Goal: Task Accomplishment & Management: Manage account settings

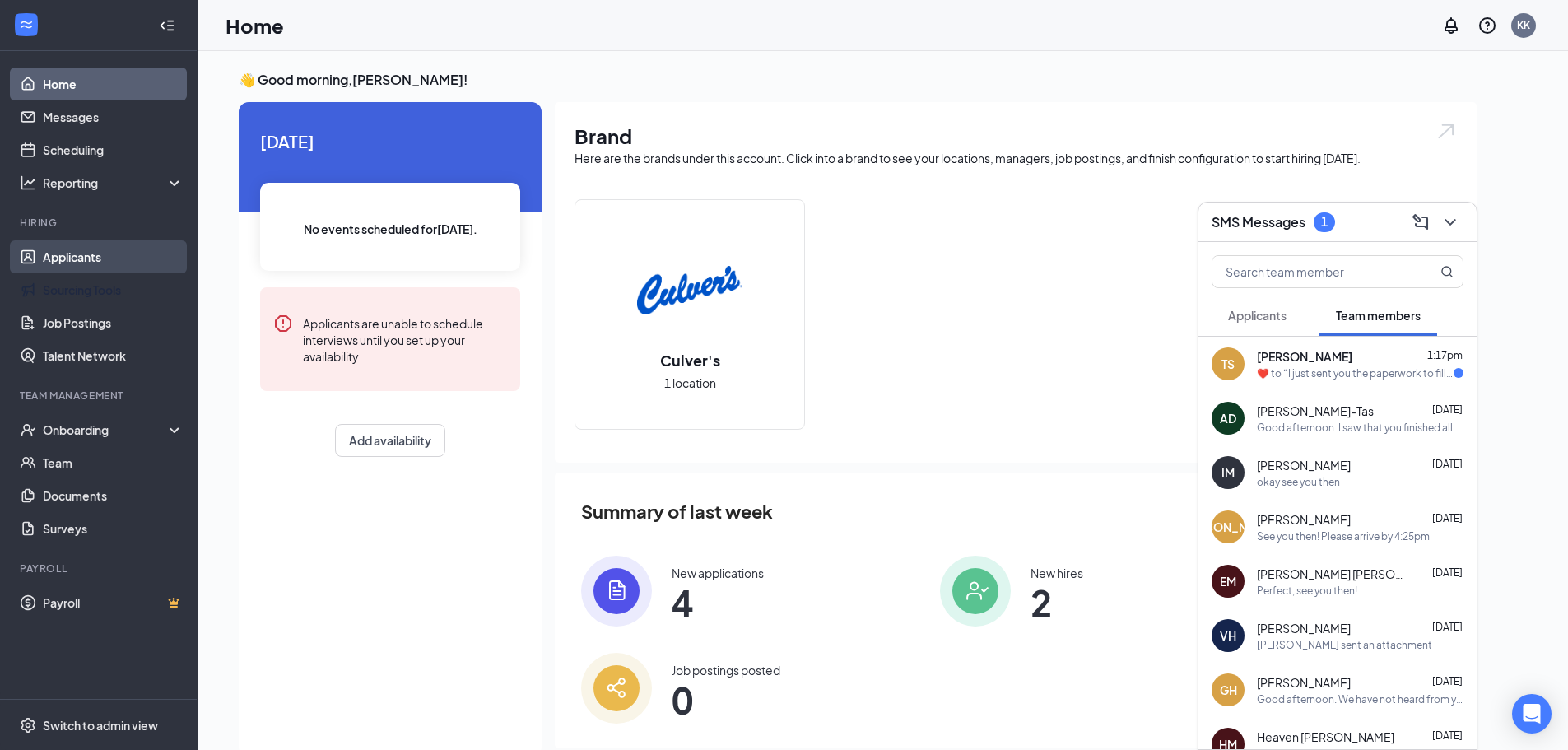
drag, startPoint x: 90, startPoint y: 293, endPoint x: 99, endPoint y: 265, distance: 29.4
click at [90, 292] on link "Sourcing Tools" at bounding box center [113, 290] width 141 height 33
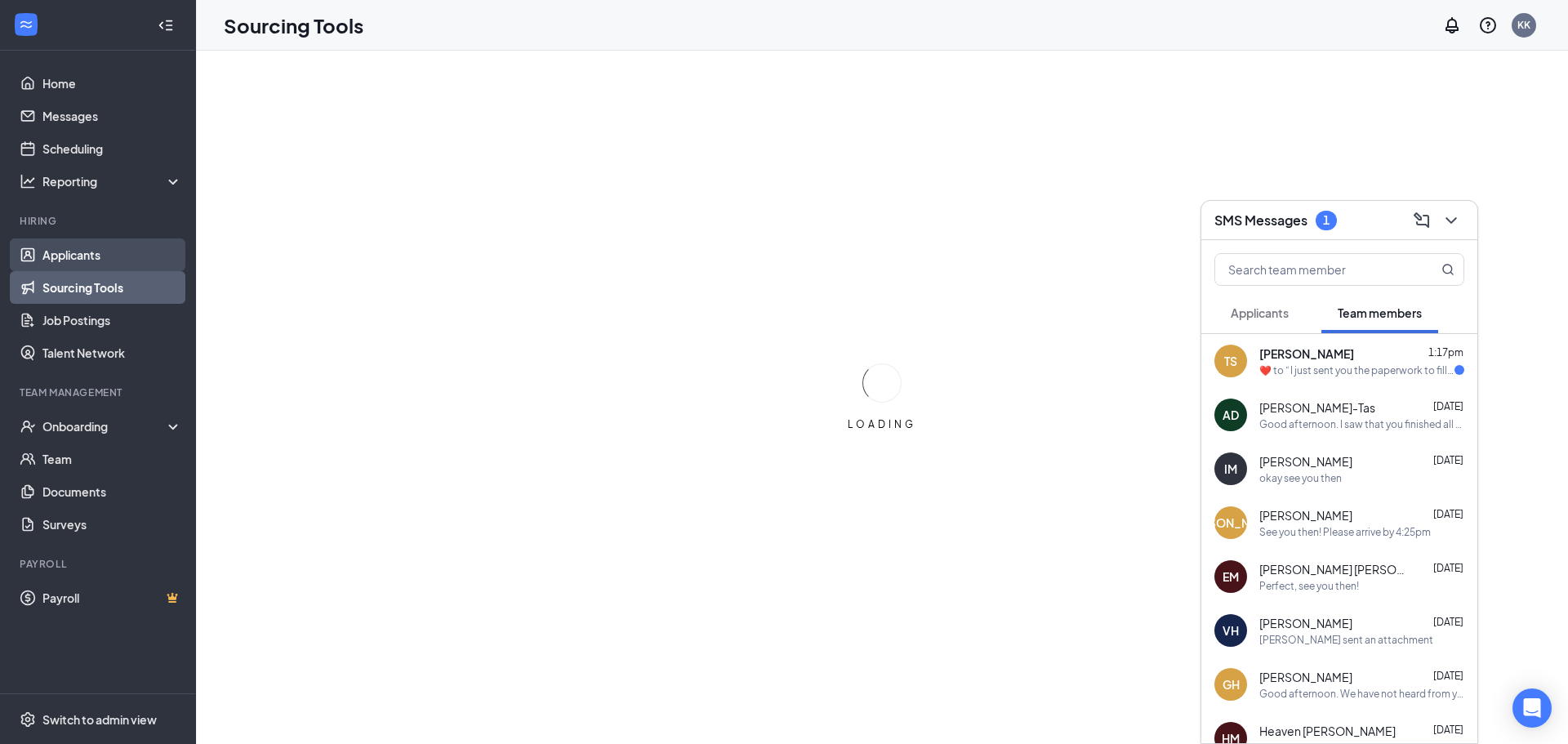
click at [101, 243] on link "Applicants" at bounding box center [112, 255] width 140 height 33
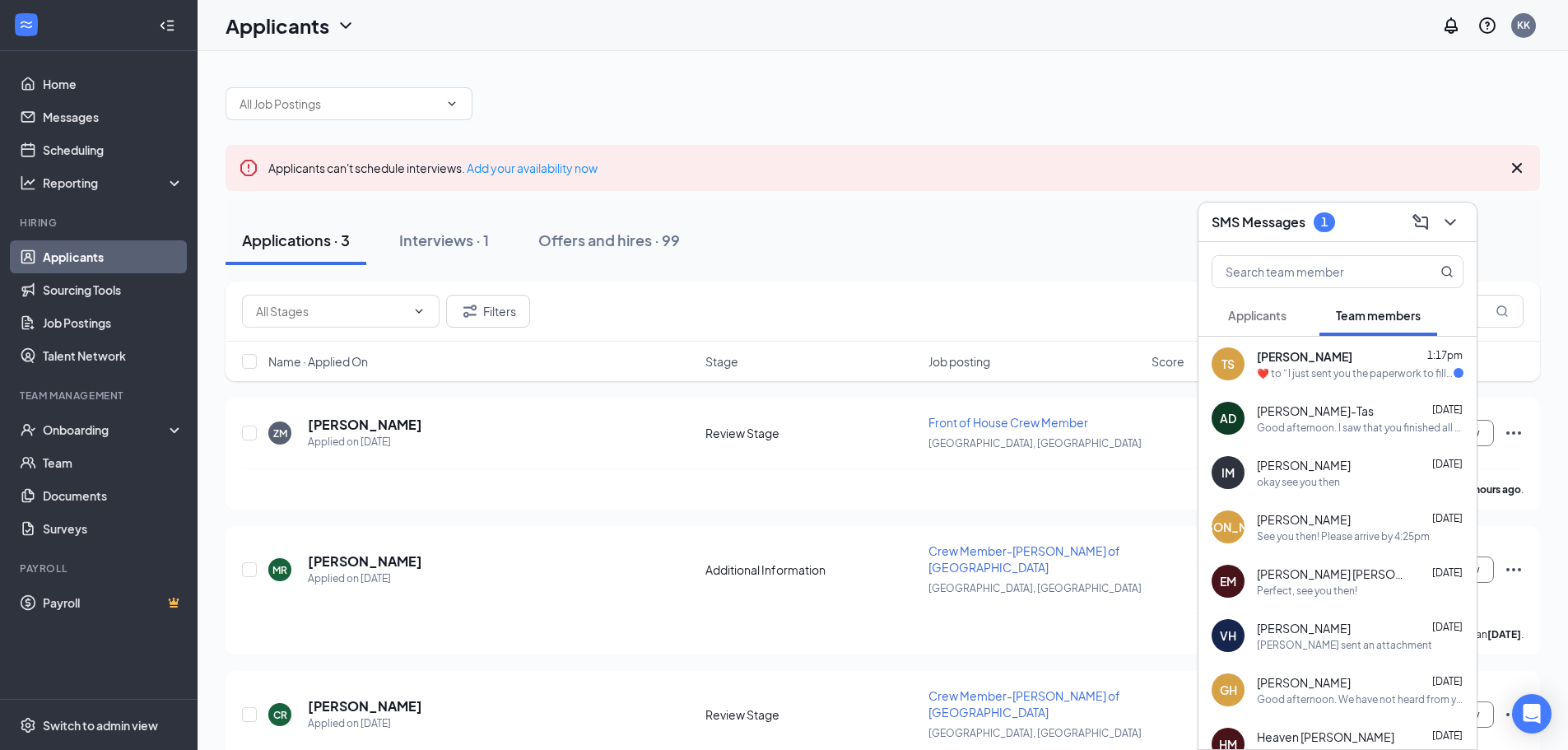
click at [381, 242] on div "Applications · 3 Interviews · 1 Offers and hires · 99" at bounding box center [883, 240] width 1314 height 49
click at [437, 241] on div "Interviews · 1" at bounding box center [443, 240] width 90 height 20
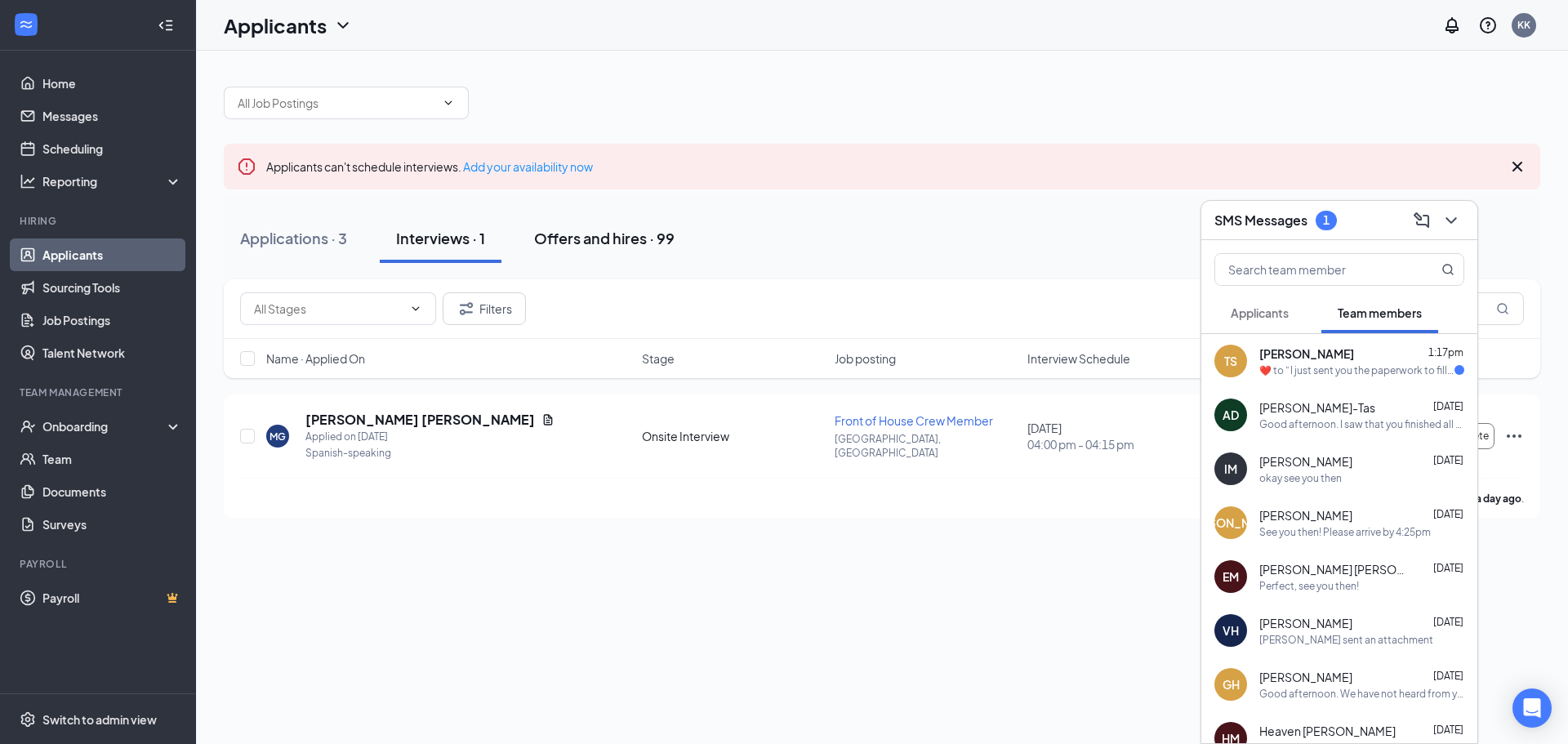
click at [615, 246] on div "Offers and hires · 99" at bounding box center [604, 238] width 141 height 20
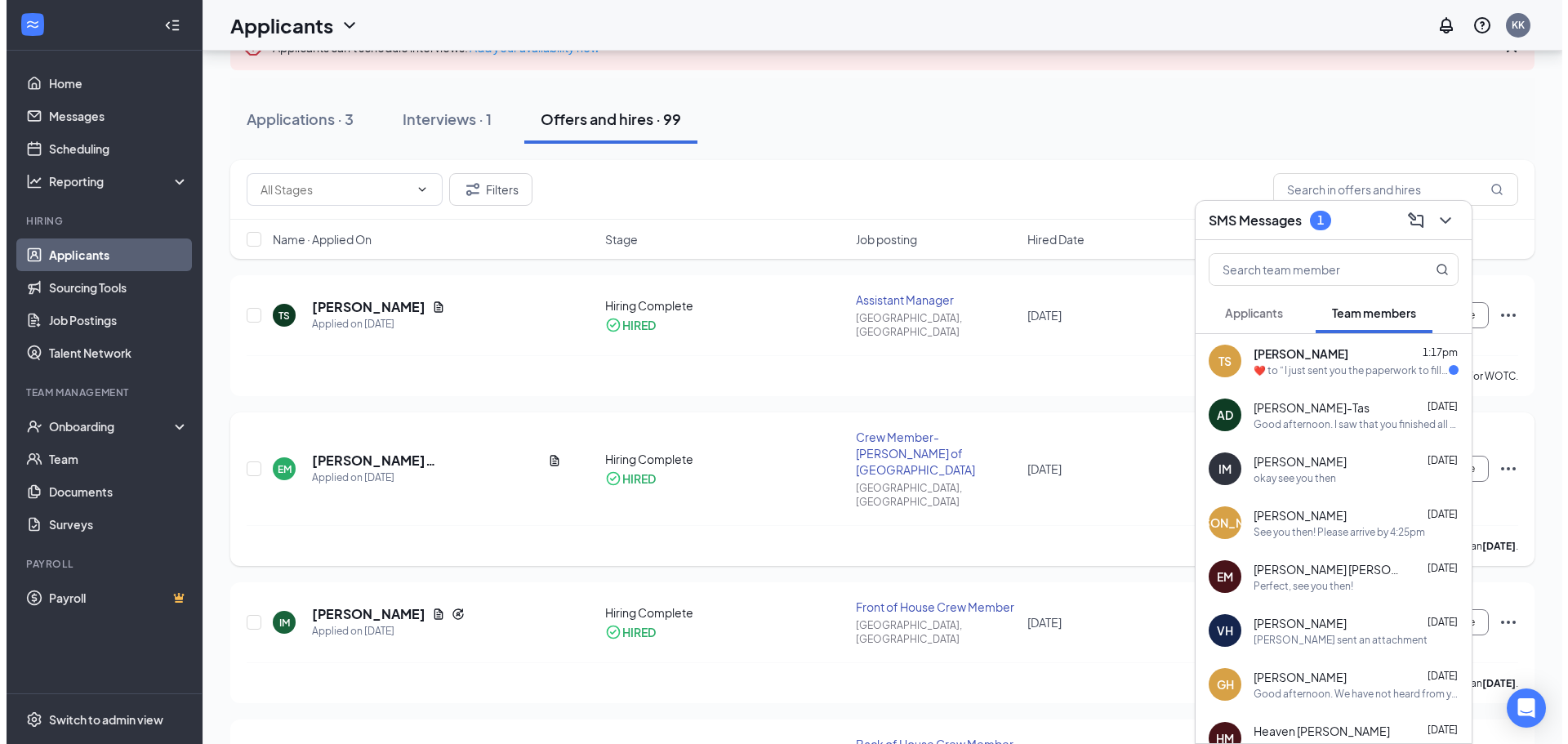
scroll to position [82, 0]
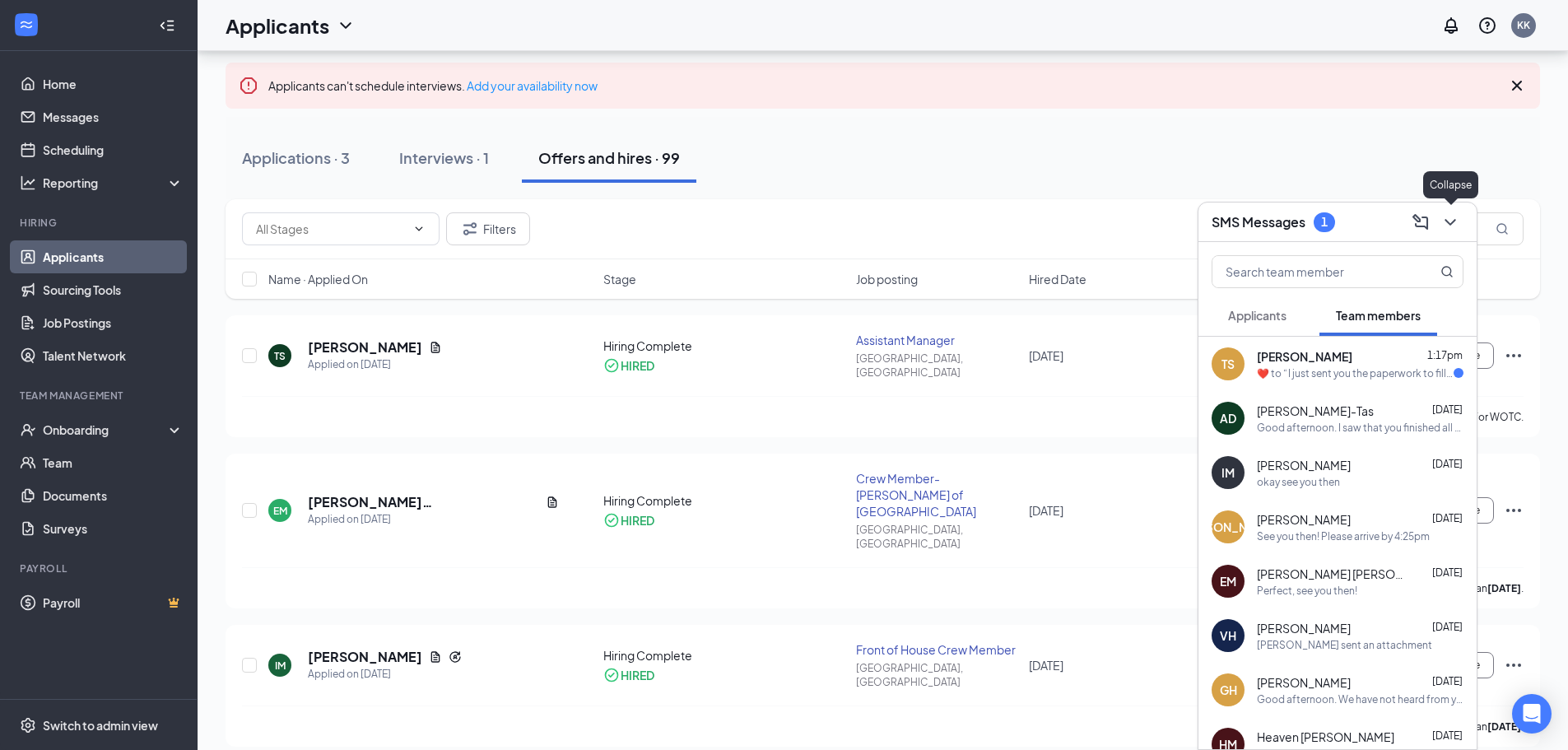
click at [1445, 227] on icon "ChevronDown" at bounding box center [1450, 221] width 19 height 19
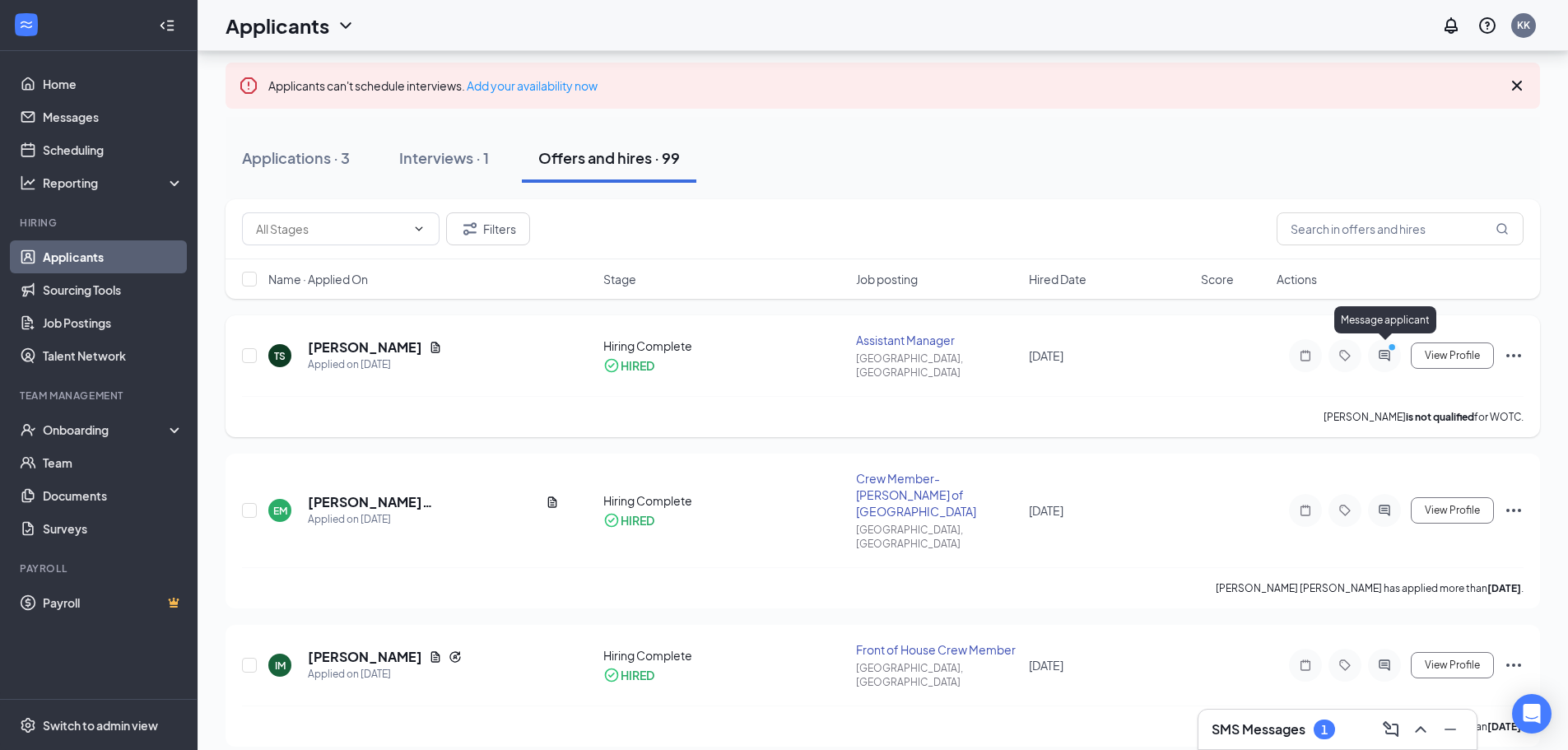
click at [1388, 344] on icon "PrimaryDot" at bounding box center [1393, 349] width 19 height 13
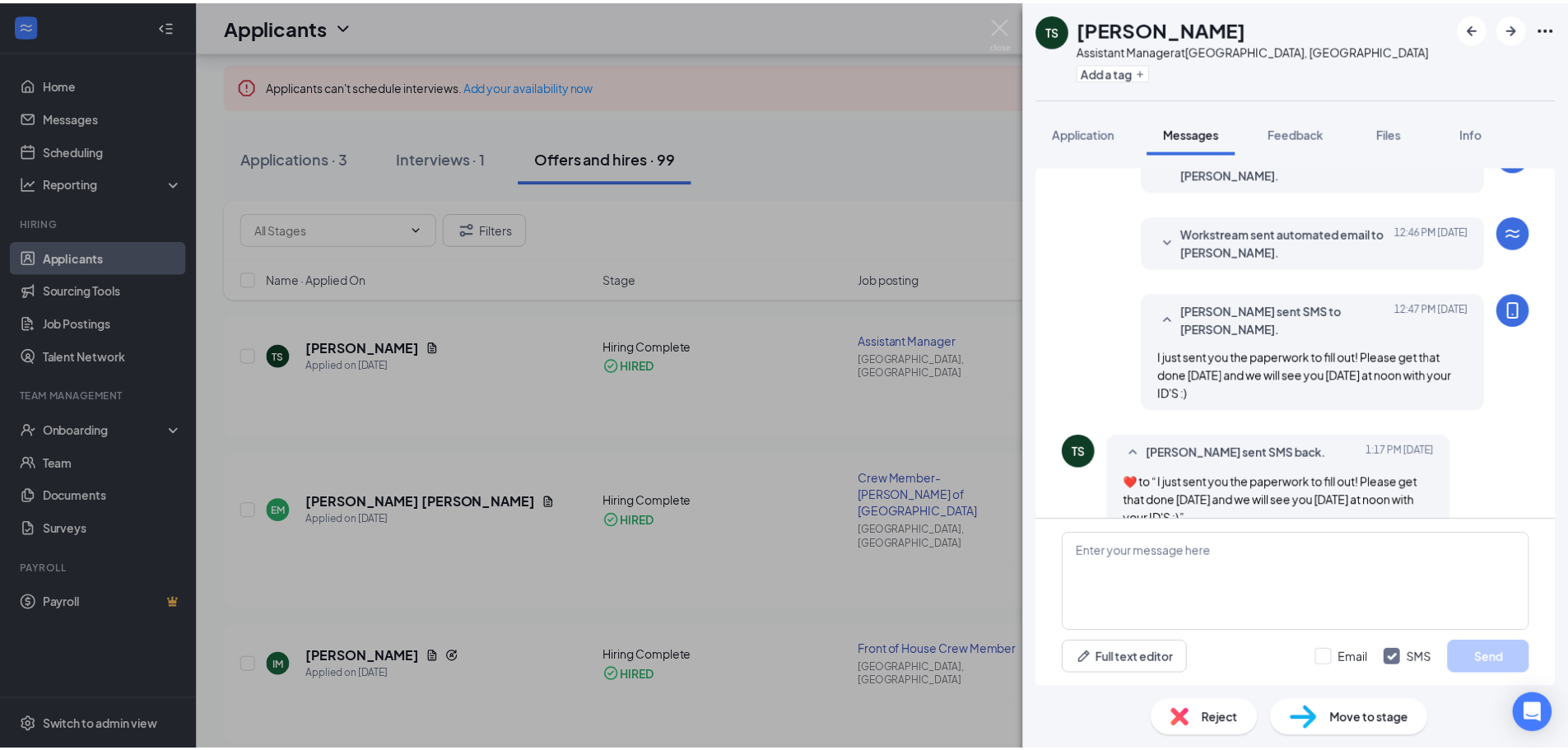
scroll to position [356, 0]
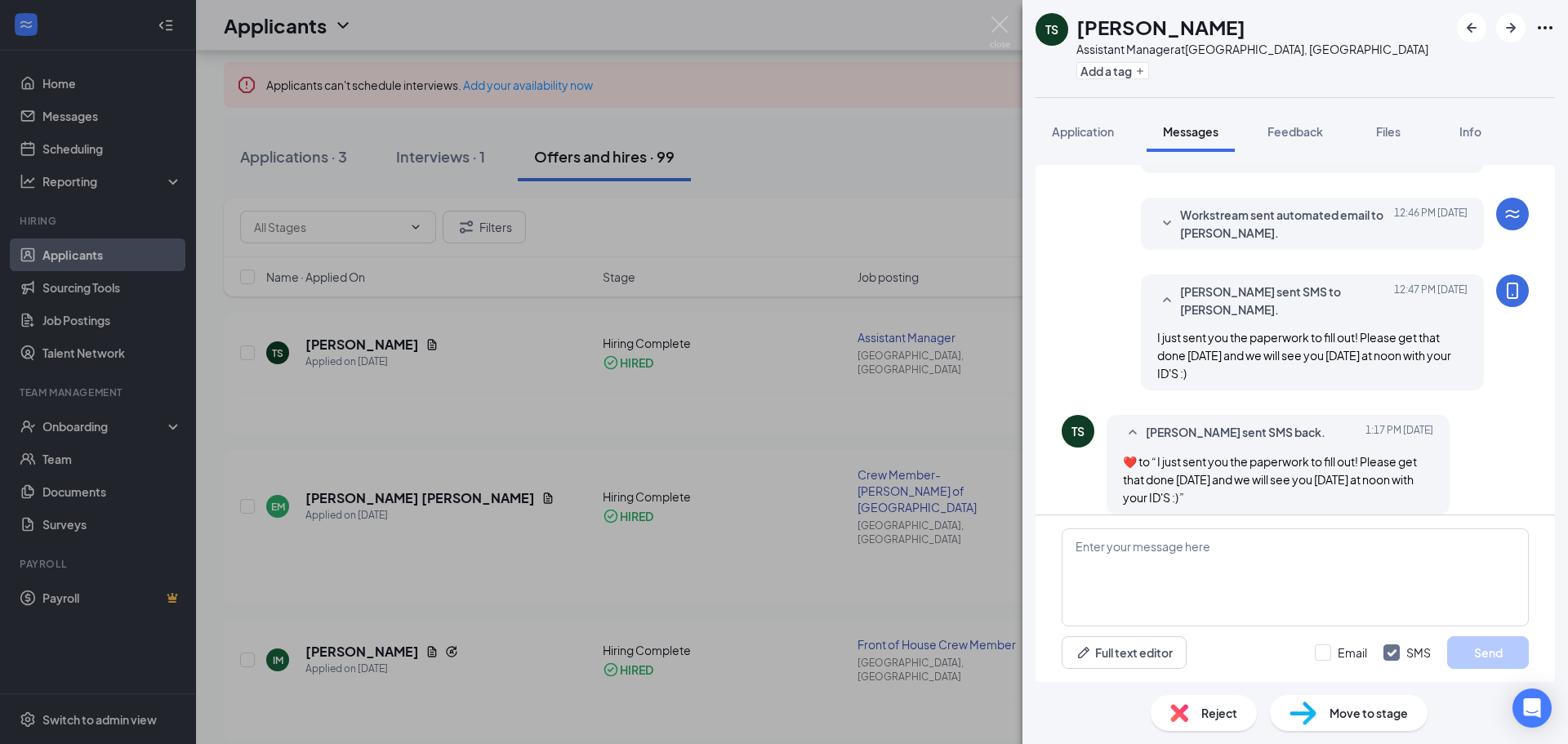
click at [913, 303] on div "TS Tifany Shaw Assistant Manager at Verona, WI Add a tag Application Messages F…" at bounding box center [784, 372] width 1568 height 744
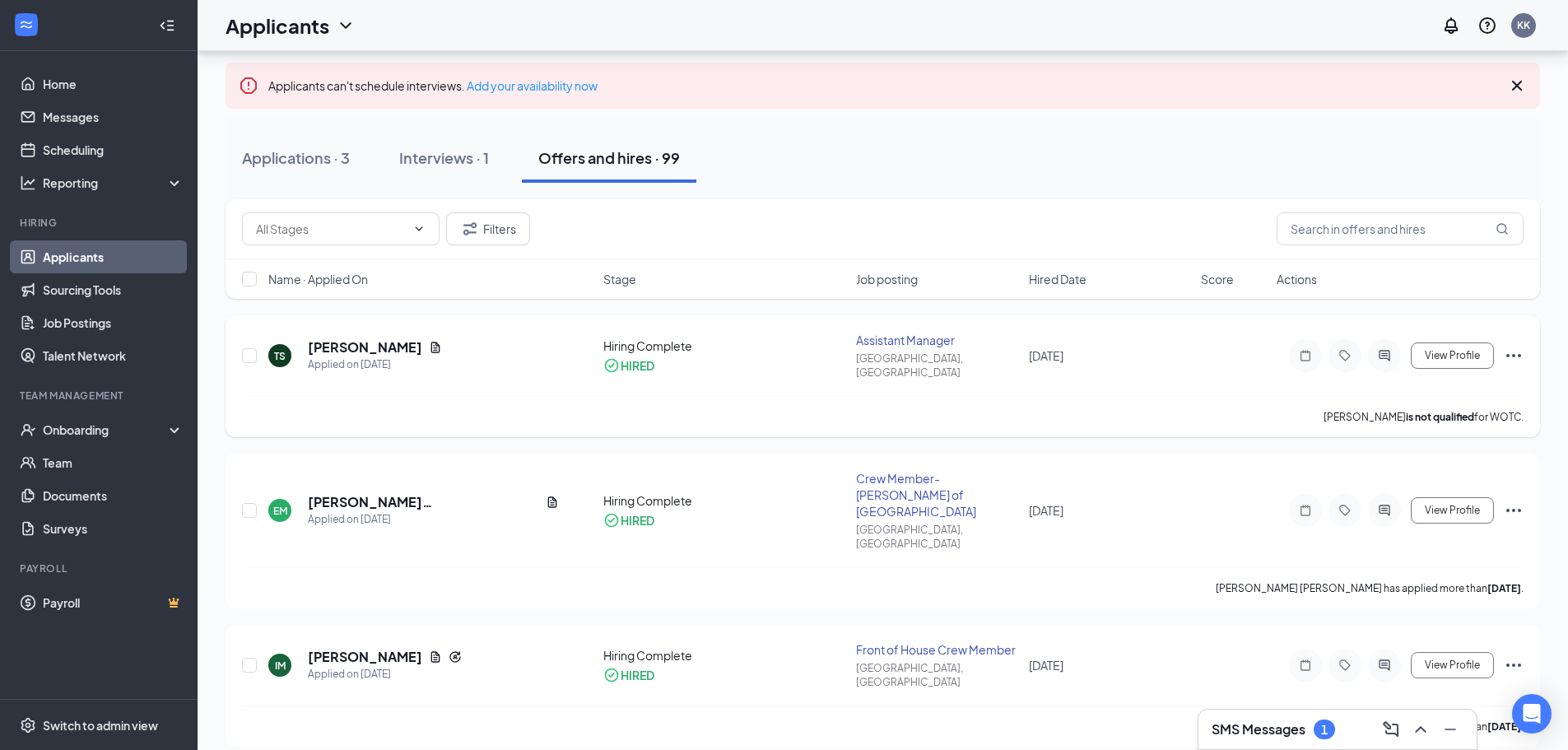
click at [398, 374] on div "TS Tifany Shaw Applied on Sep 15 Hiring Complete HIRED Assistant Manager Verona…" at bounding box center [882, 363] width 1281 height 64
click at [124, 418] on div "Onboarding" at bounding box center [98, 430] width 197 height 33
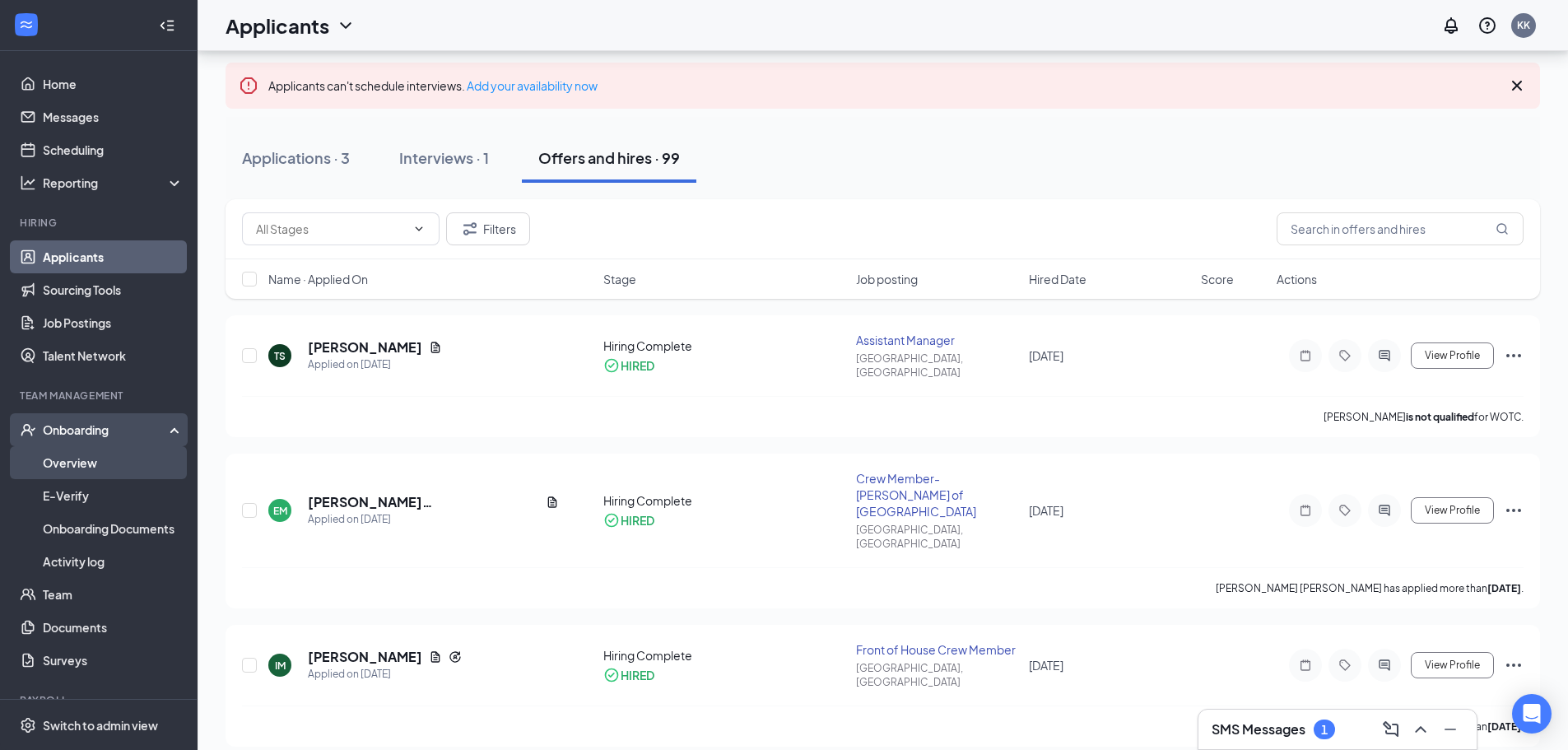
click at [122, 457] on link "Overview" at bounding box center [113, 463] width 141 height 33
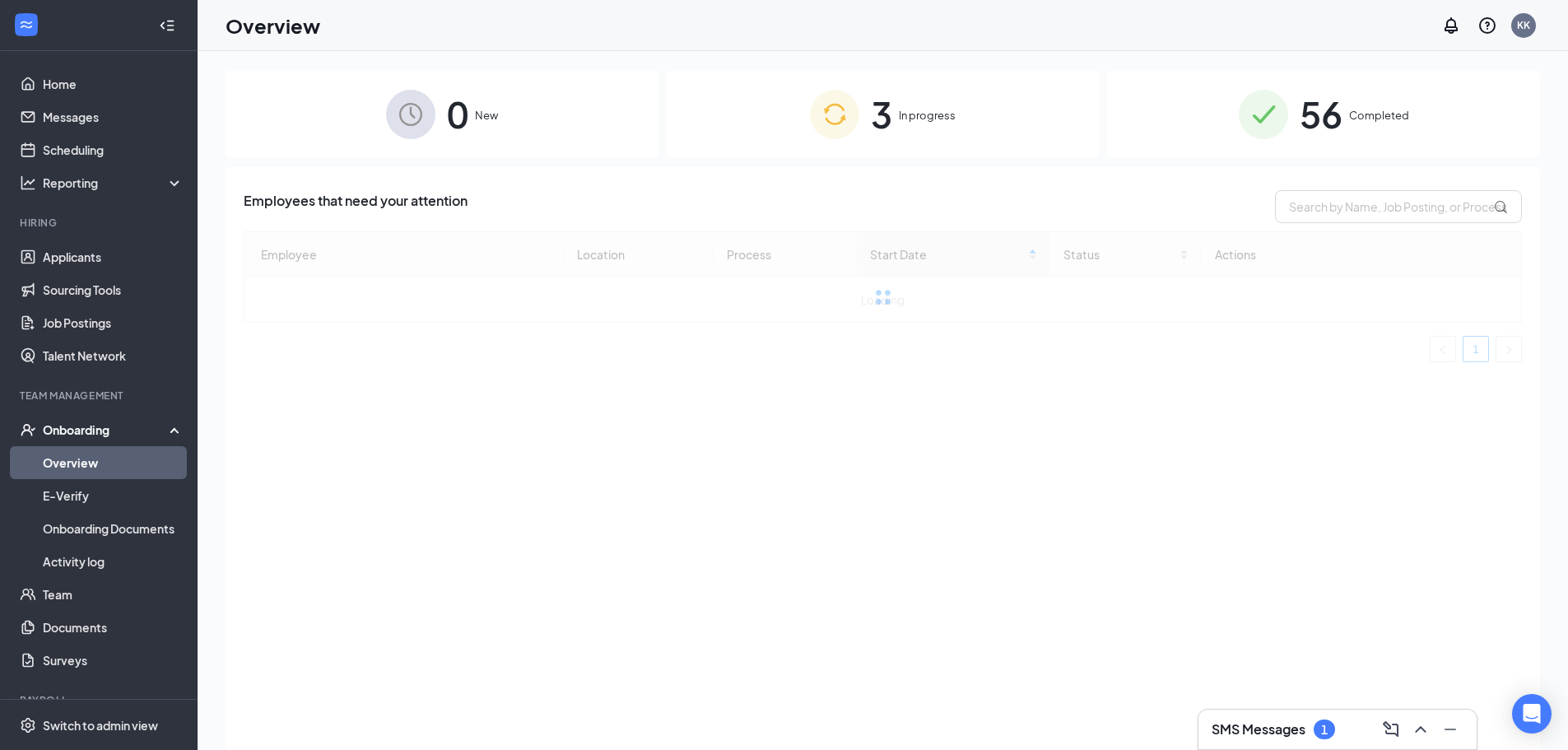
click at [966, 93] on div "3 In progress" at bounding box center [883, 113] width 433 height 86
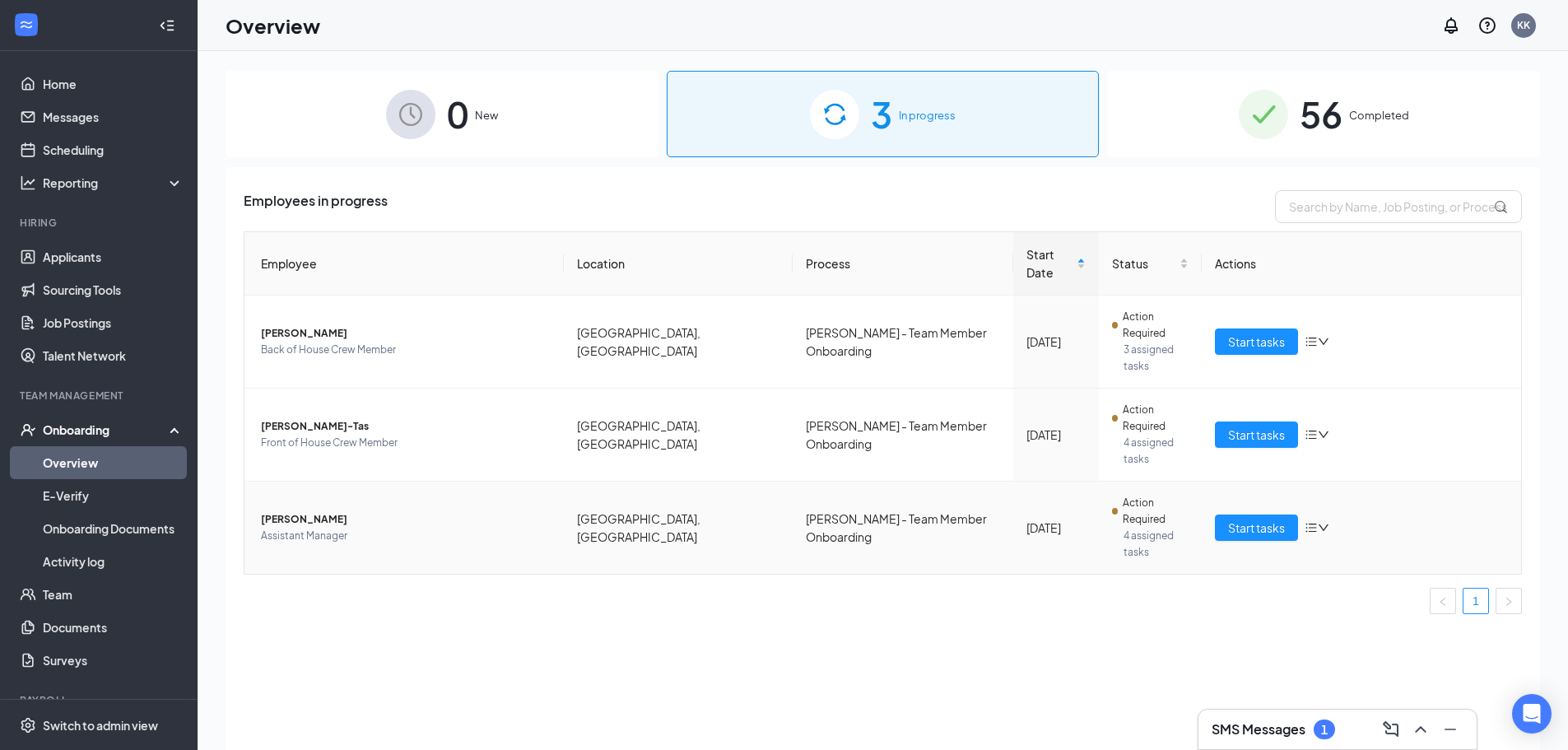
click at [309, 511] on span "Tifany L Shaw" at bounding box center [405, 519] width 290 height 17
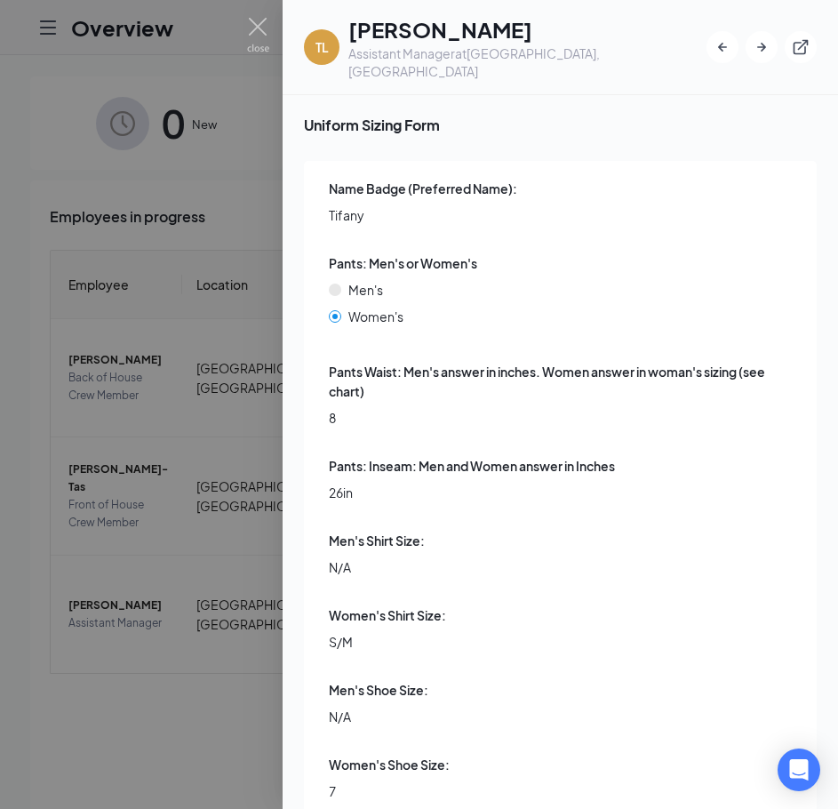
click at [27, 331] on div at bounding box center [419, 404] width 838 height 809
